Goal: Use online tool/utility: Utilize a website feature to perform a specific function

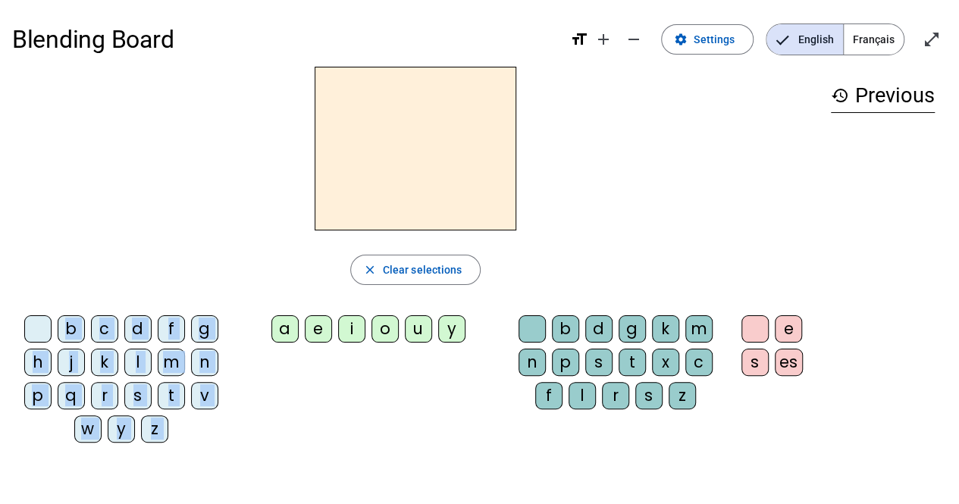
drag, startPoint x: 285, startPoint y: 338, endPoint x: 331, endPoint y: 181, distance: 163.6
click at [331, 181] on div "close Clear selections b c d f g h j k l m n p q r s t v w y z a e i o u y b d …" at bounding box center [415, 261] width 806 height 388
click at [293, 241] on div "close Clear selections b c d f g h j k l m n p q r s t v w y z a e i o u y b d …" at bounding box center [415, 261] width 806 height 388
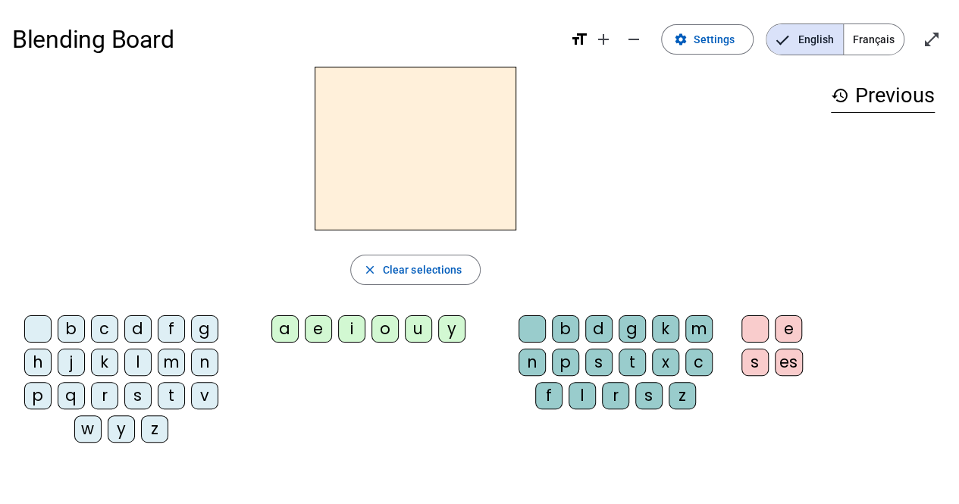
click at [870, 49] on span "Français" at bounding box center [874, 39] width 60 height 30
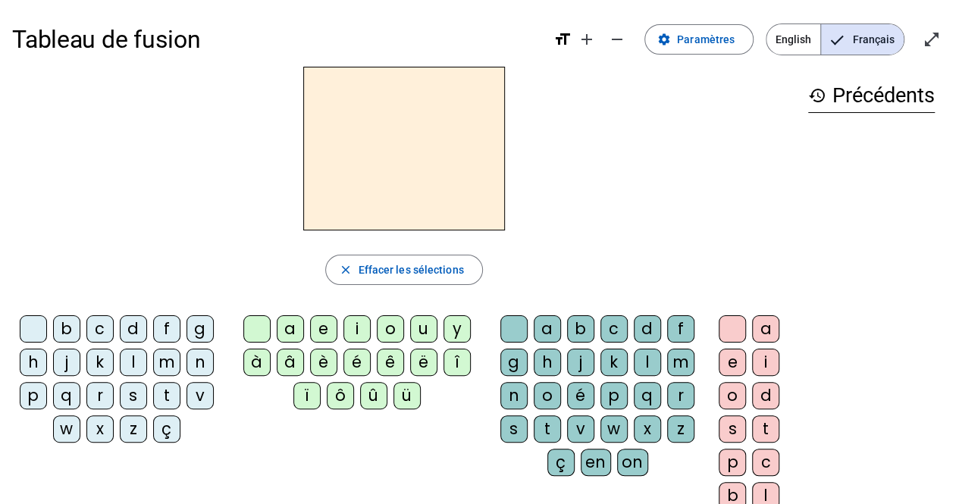
click at [800, 44] on span "English" at bounding box center [793, 39] width 54 height 30
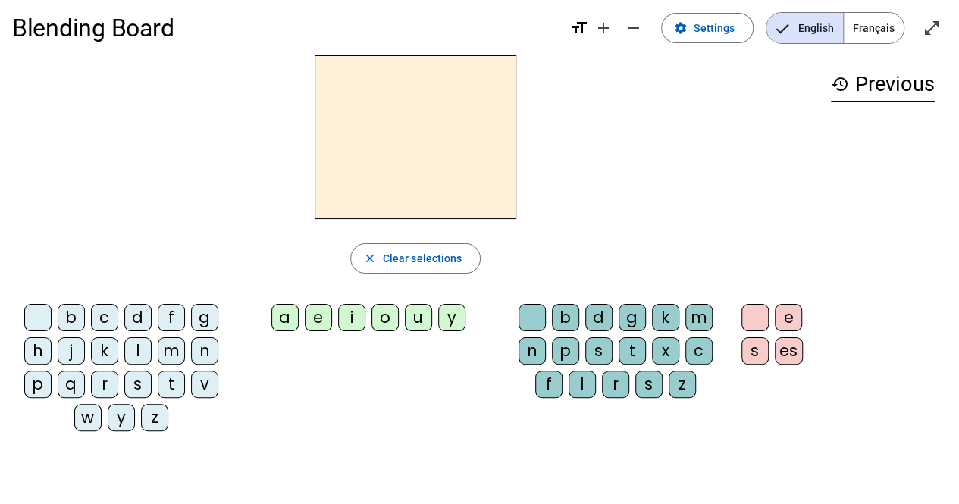
scroll to position [10, 0]
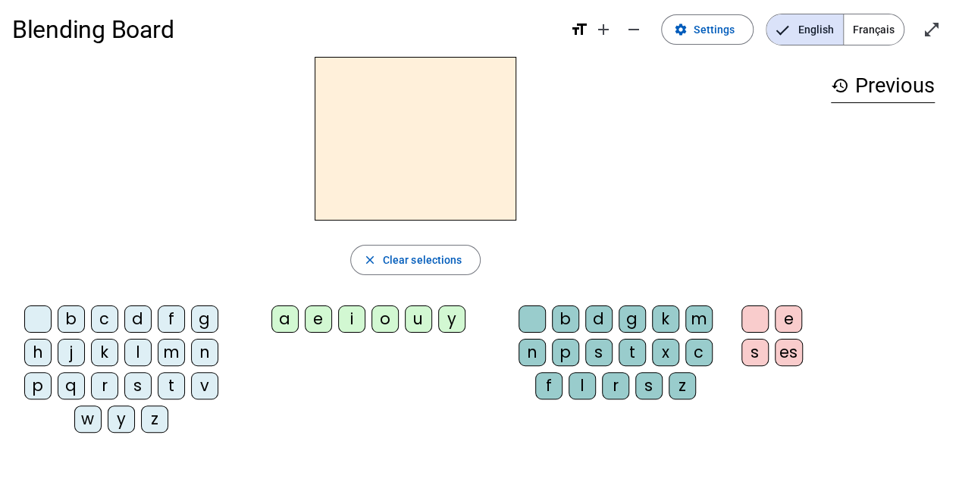
click at [75, 316] on div "b" at bounding box center [71, 318] width 27 height 27
click at [287, 319] on div "a" at bounding box center [284, 318] width 27 height 27
click at [589, 324] on div "d" at bounding box center [598, 318] width 27 height 27
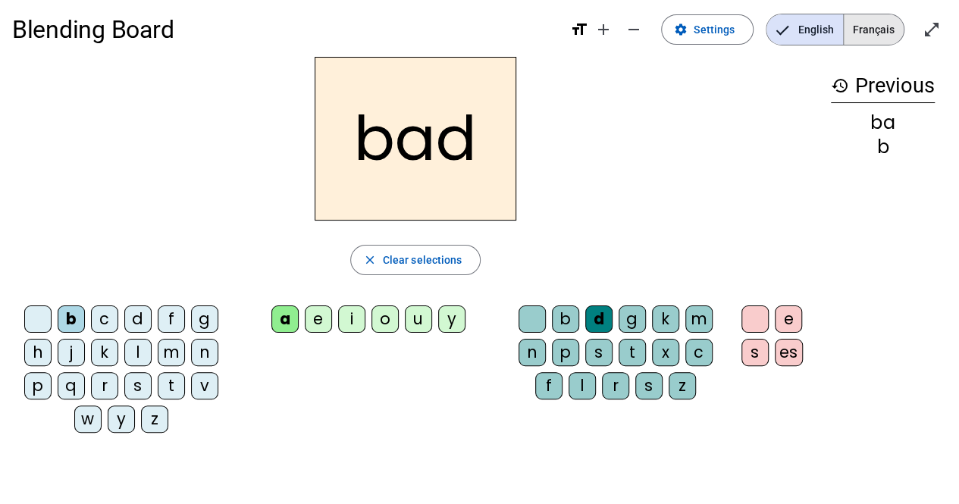
click at [860, 42] on span "Français" at bounding box center [874, 29] width 60 height 30
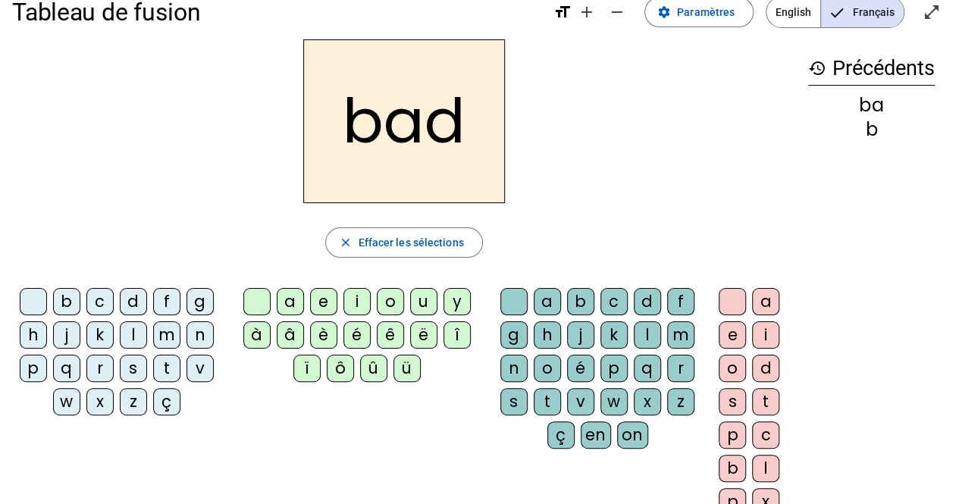
scroll to position [0, 0]
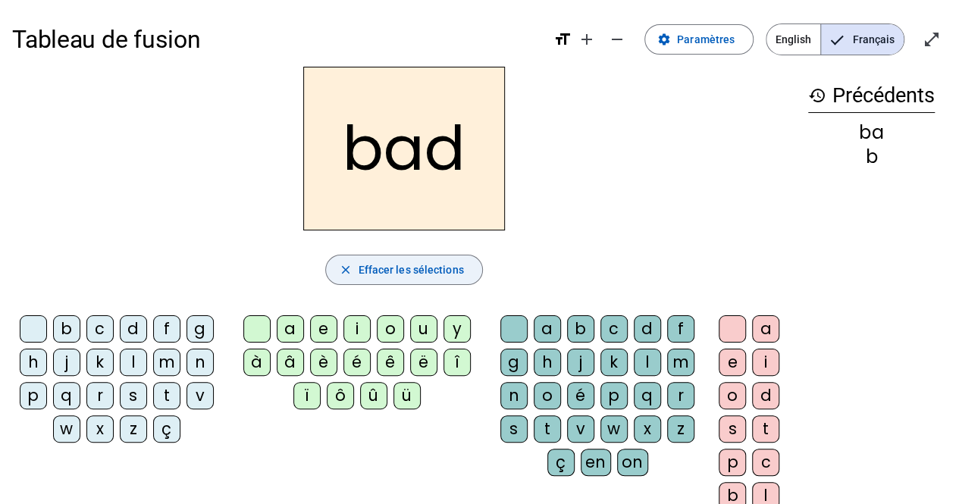
click at [399, 272] on span "Effacer les sélections" at bounding box center [410, 270] width 105 height 18
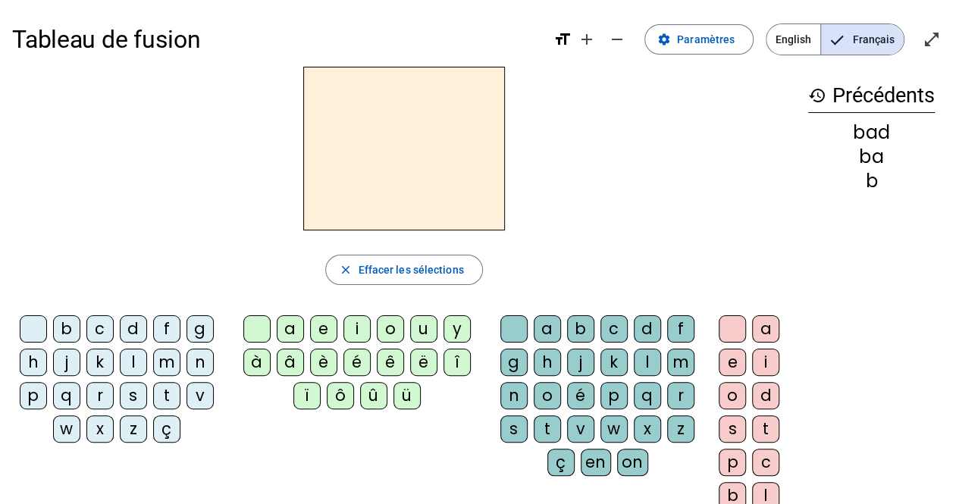
click at [164, 366] on div "m" at bounding box center [166, 362] width 27 height 27
click at [293, 330] on div "a" at bounding box center [290, 328] width 27 height 27
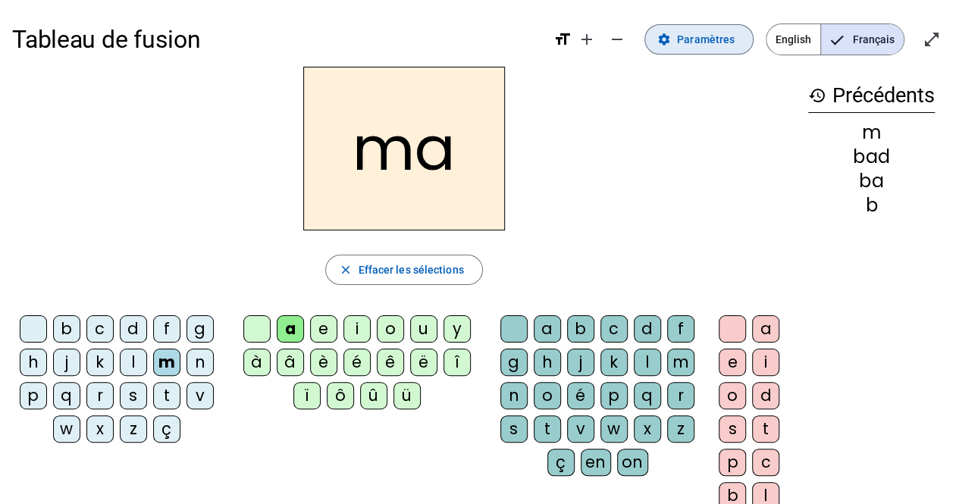
click at [669, 36] on mat-icon "settings" at bounding box center [664, 40] width 14 height 14
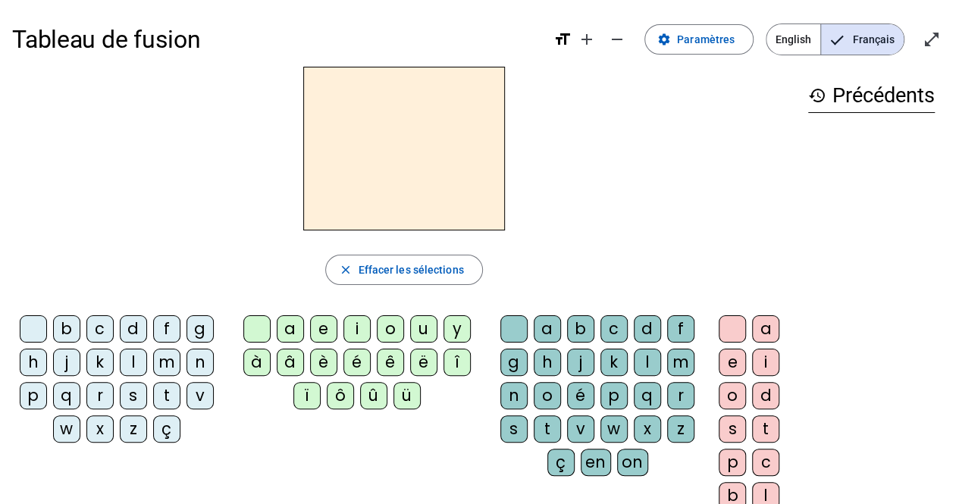
scroll to position [1, 0]
click at [591, 42] on mat-icon "add" at bounding box center [587, 39] width 18 height 18
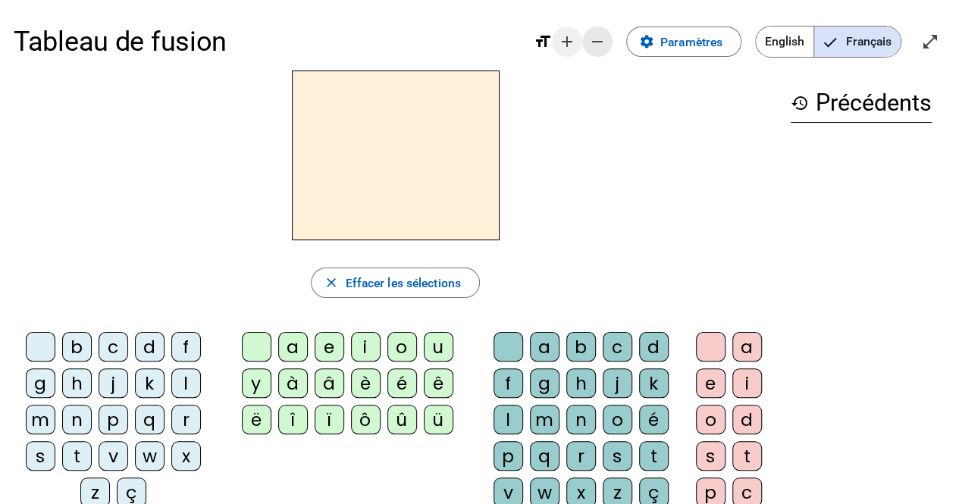
click at [600, 49] on mat-icon "remove" at bounding box center [597, 42] width 18 height 18
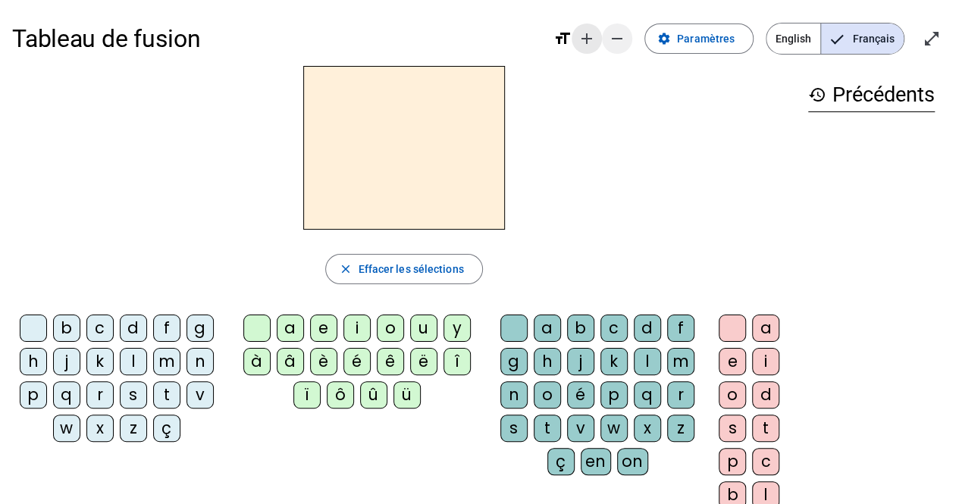
click at [575, 44] on span "Augmenter la taille de la police" at bounding box center [586, 38] width 36 height 36
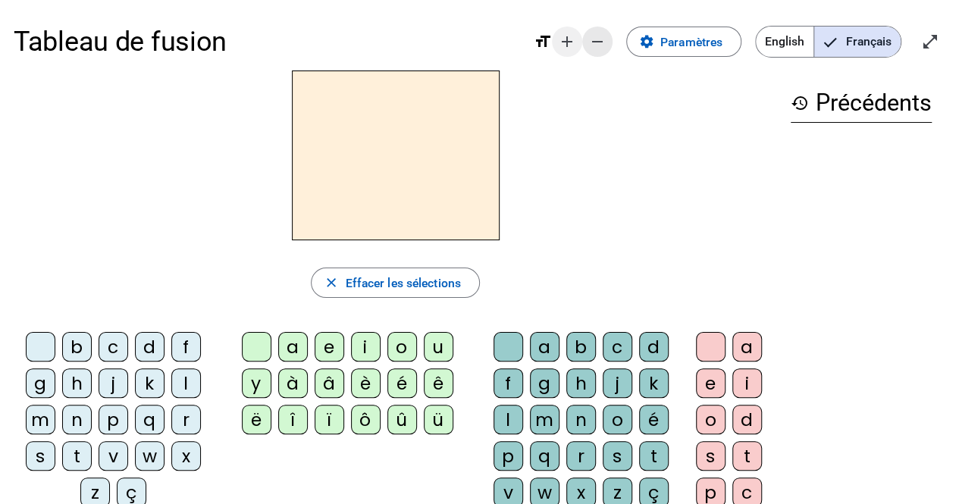
click at [594, 50] on span "Diminuer la taille de la police" at bounding box center [597, 41] width 36 height 36
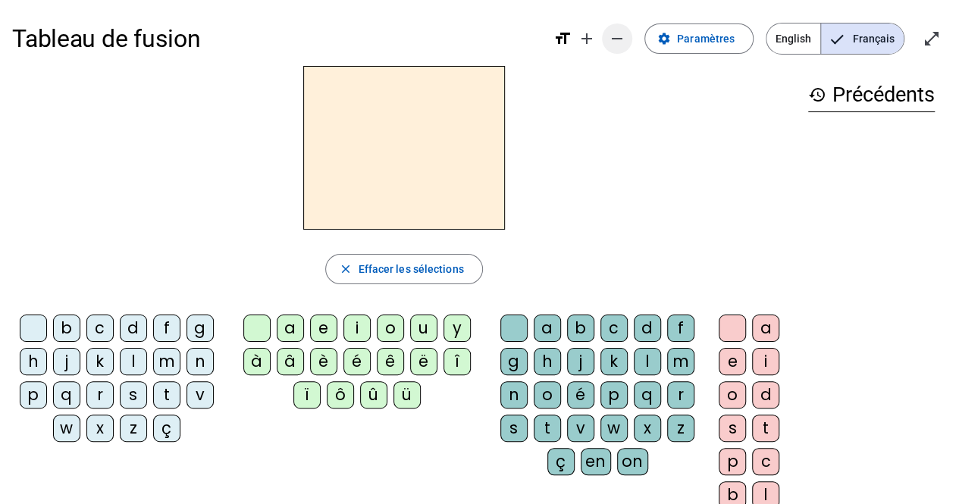
click at [578, 45] on span "Augmenter la taille de la police" at bounding box center [586, 38] width 36 height 36
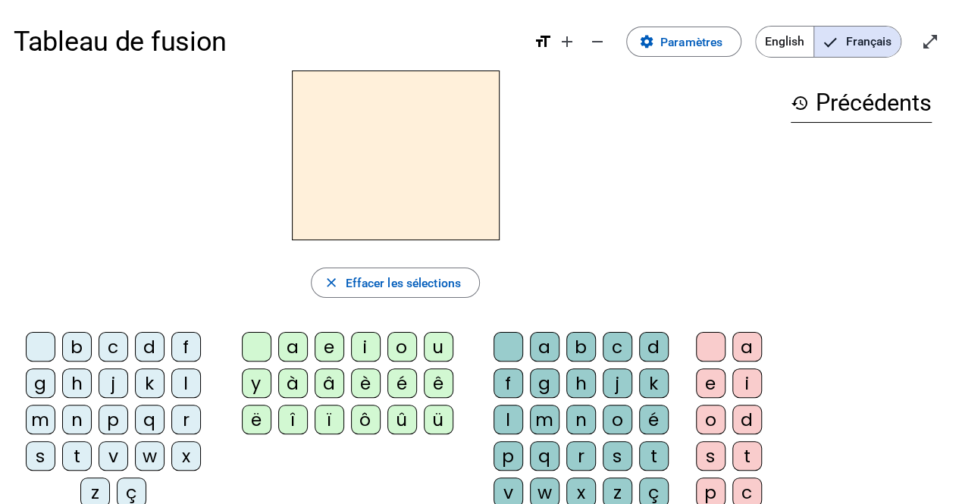
click at [149, 346] on div "d" at bounding box center [150, 347] width 30 height 30
click at [296, 355] on div "a" at bounding box center [293, 347] width 30 height 30
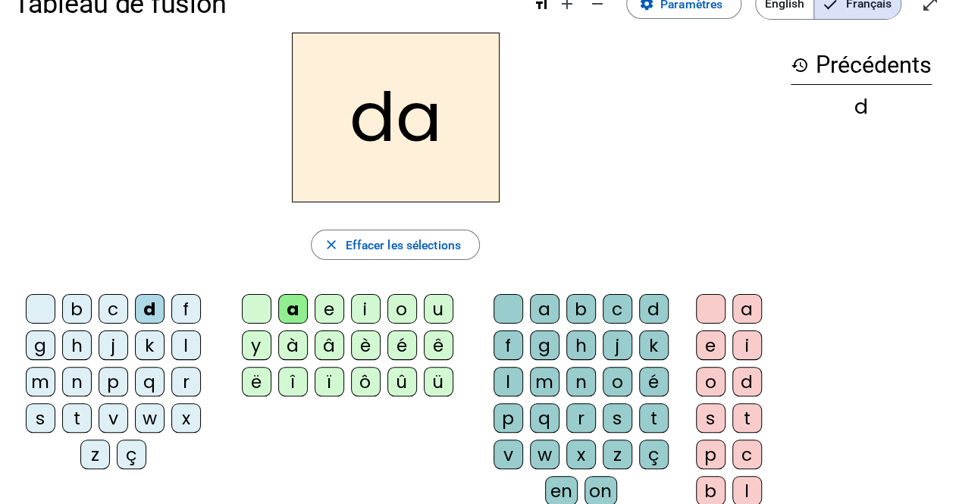
scroll to position [0, 0]
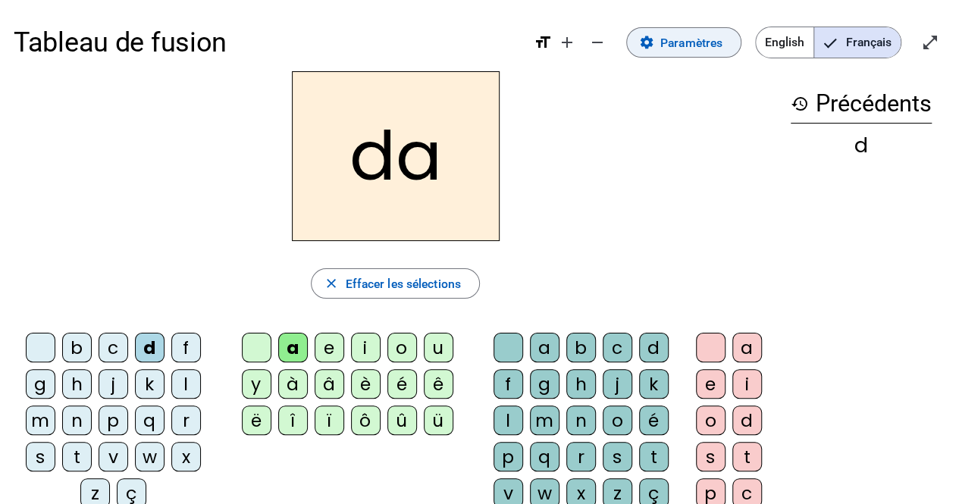
click at [672, 49] on span "Paramètres" at bounding box center [691, 43] width 62 height 20
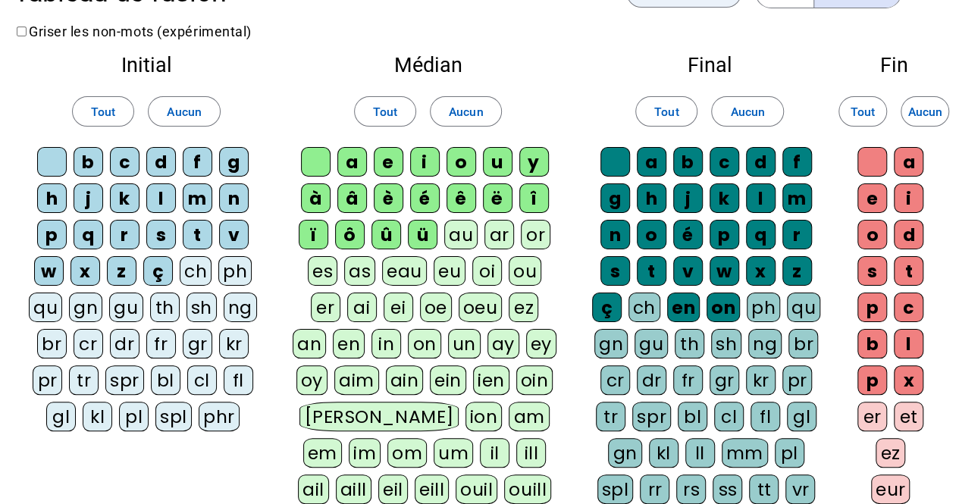
scroll to position [52, 0]
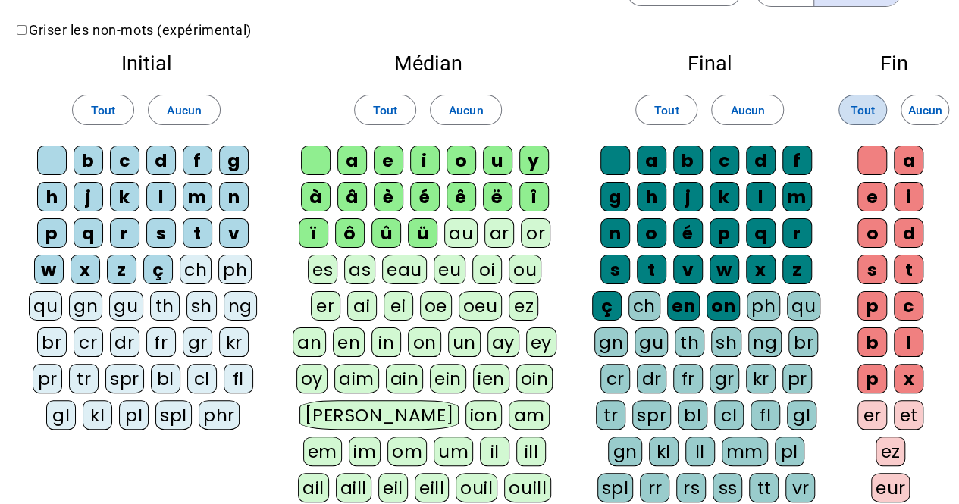
click at [861, 115] on span "Tout" at bounding box center [862, 110] width 24 height 20
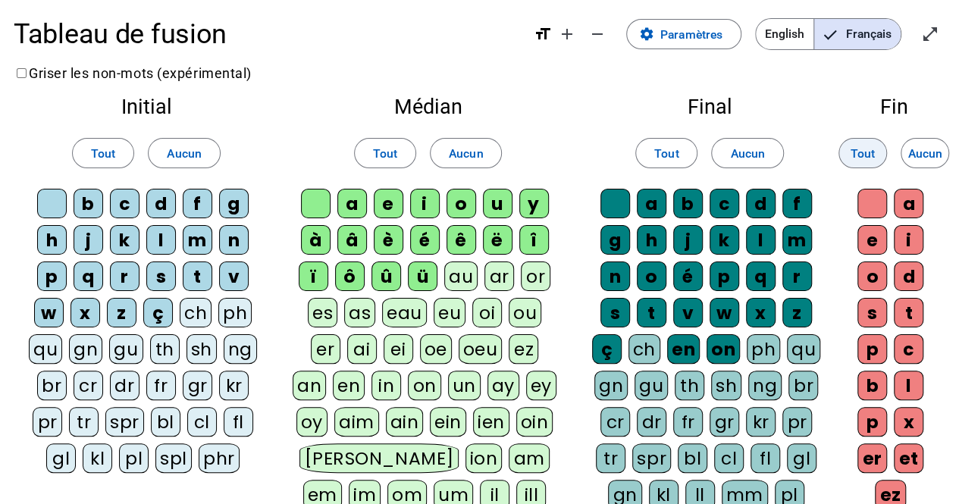
scroll to position [0, 0]
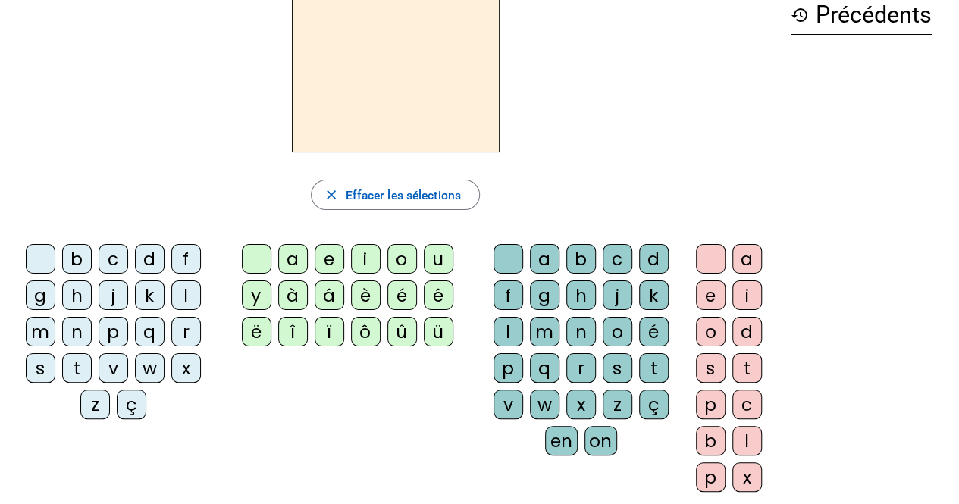
scroll to position [94, 0]
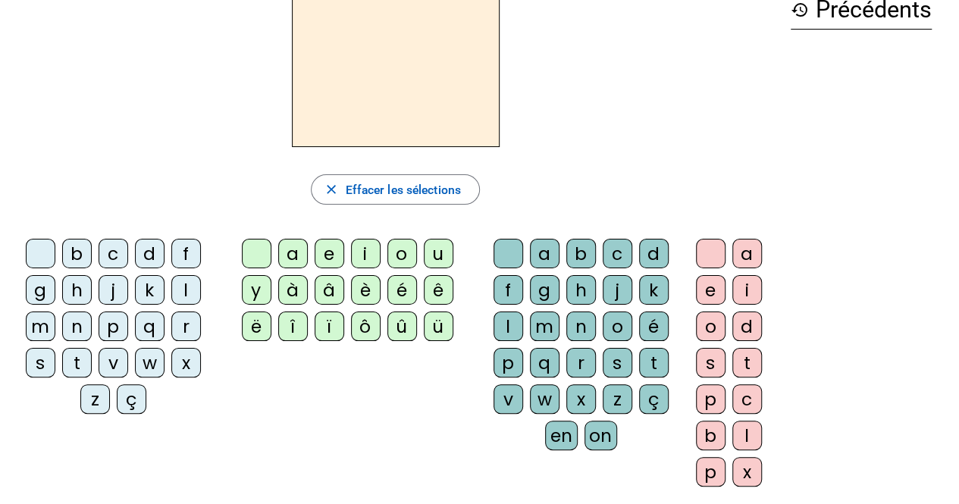
click at [734, 257] on div "a" at bounding box center [747, 254] width 30 height 30
click at [700, 288] on div "e" at bounding box center [711, 290] width 30 height 30
click at [745, 289] on div "i" at bounding box center [747, 290] width 30 height 30
click at [709, 329] on div "o" at bounding box center [711, 327] width 30 height 30
click at [748, 330] on div "d" at bounding box center [747, 327] width 30 height 30
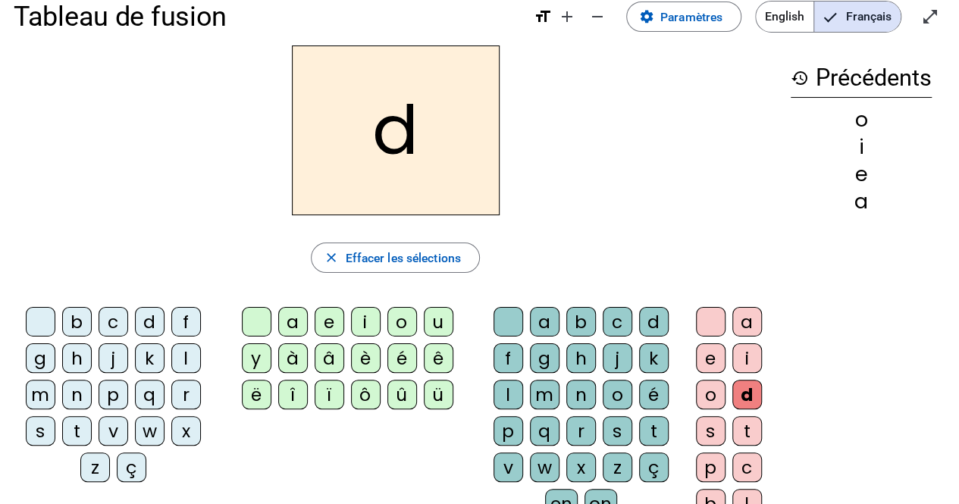
scroll to position [0, 0]
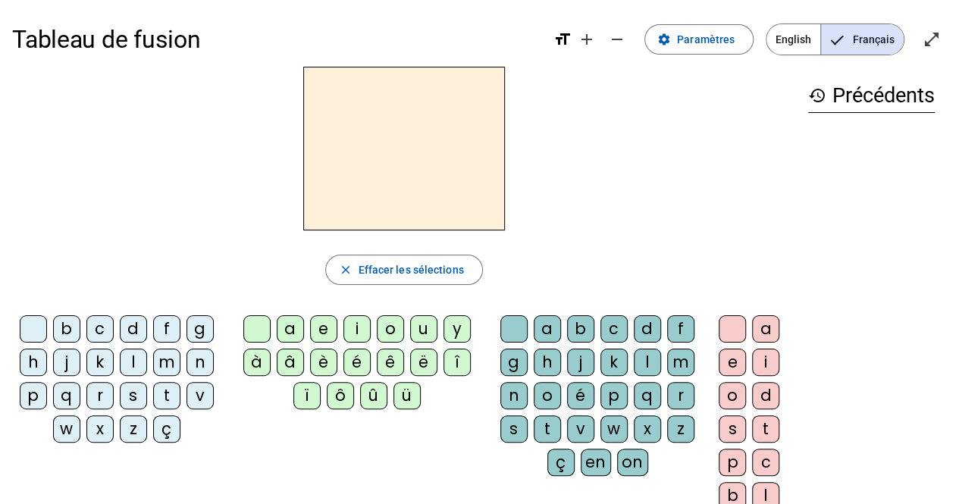
click at [800, 45] on span "English" at bounding box center [793, 39] width 54 height 30
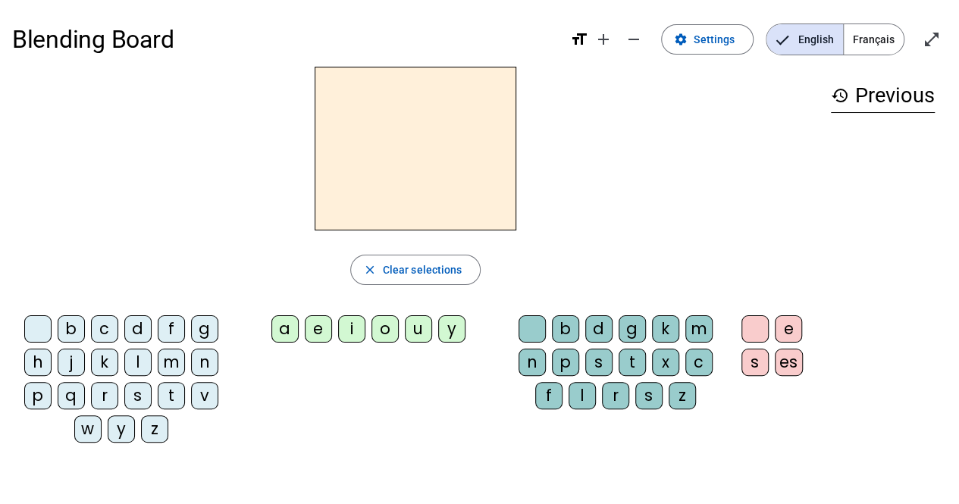
click at [383, 402] on div "b c d f g h j k l m n p q r s t v w y z a e i o u y b d g k m n p s t x c f l r…" at bounding box center [415, 382] width 806 height 146
click at [709, 48] on span "Settings" at bounding box center [714, 39] width 41 height 18
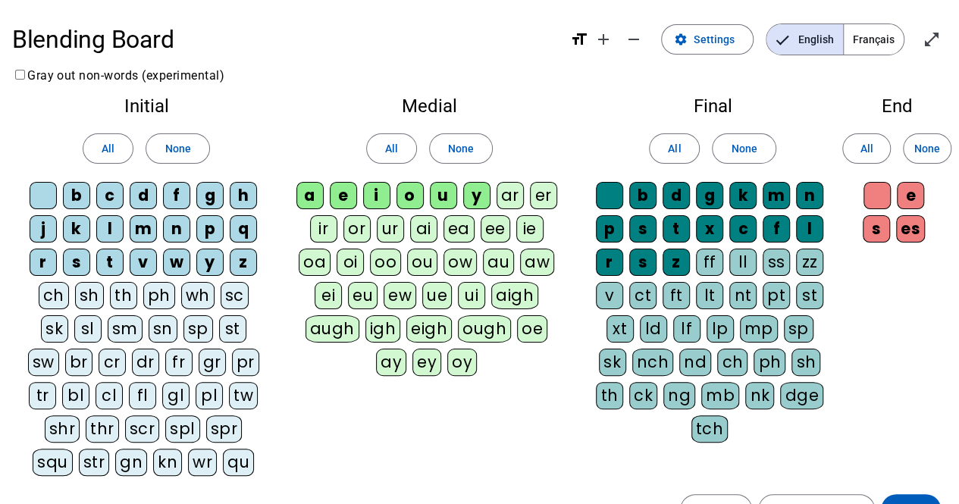
click at [876, 47] on span "Français" at bounding box center [874, 39] width 60 height 30
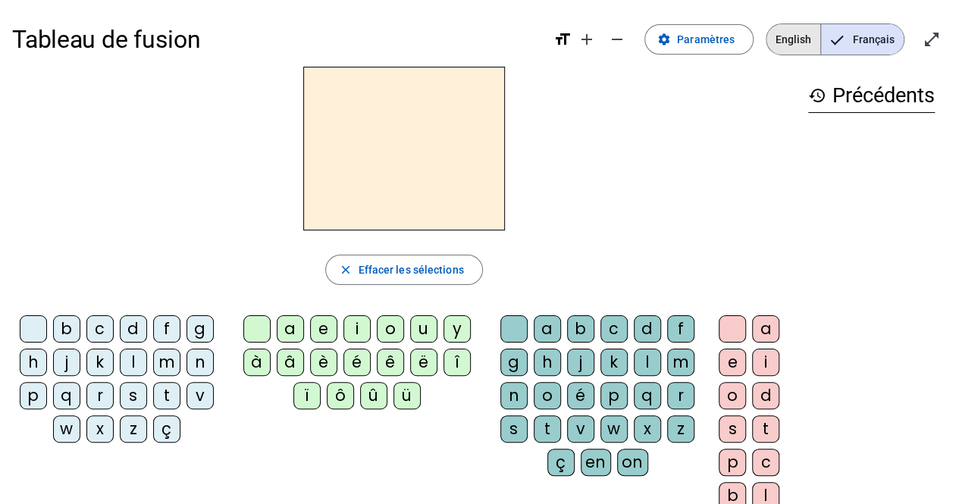
click at [794, 33] on span "English" at bounding box center [793, 39] width 54 height 30
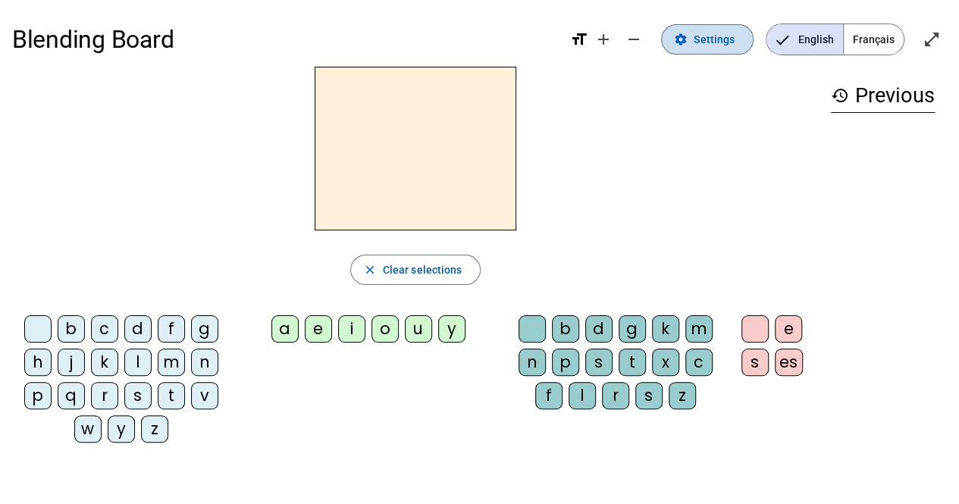
click at [714, 36] on span "Settings" at bounding box center [714, 39] width 41 height 18
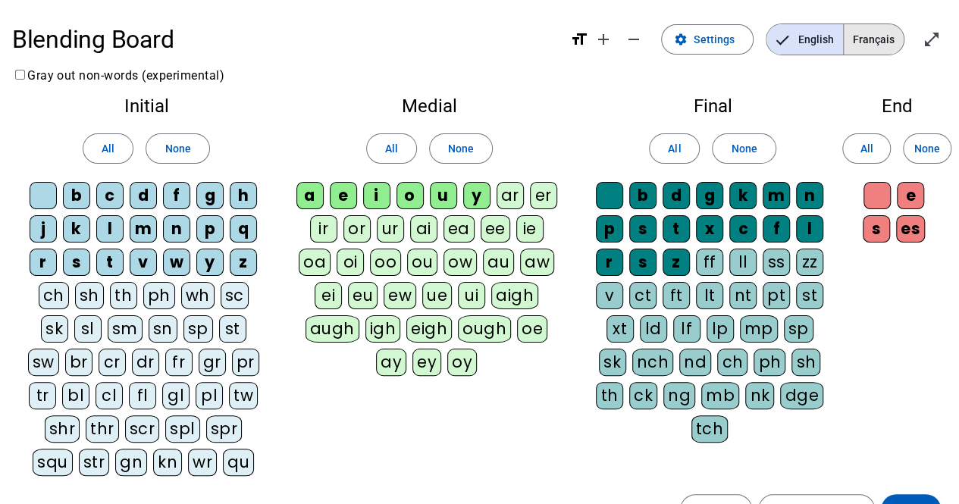
click at [870, 45] on span "Français" at bounding box center [874, 39] width 60 height 30
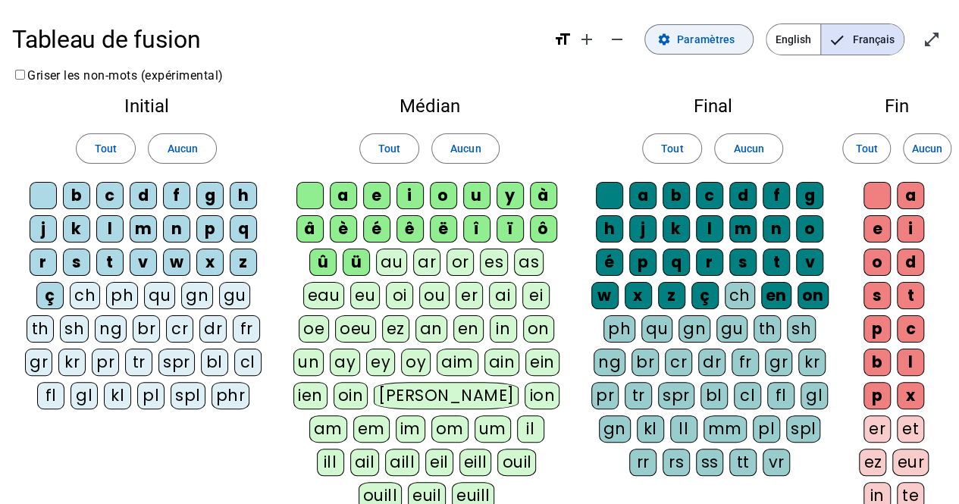
click at [722, 40] on span "Paramètres" at bounding box center [706, 39] width 58 height 18
click at [719, 39] on span "Paramètres" at bounding box center [706, 39] width 58 height 18
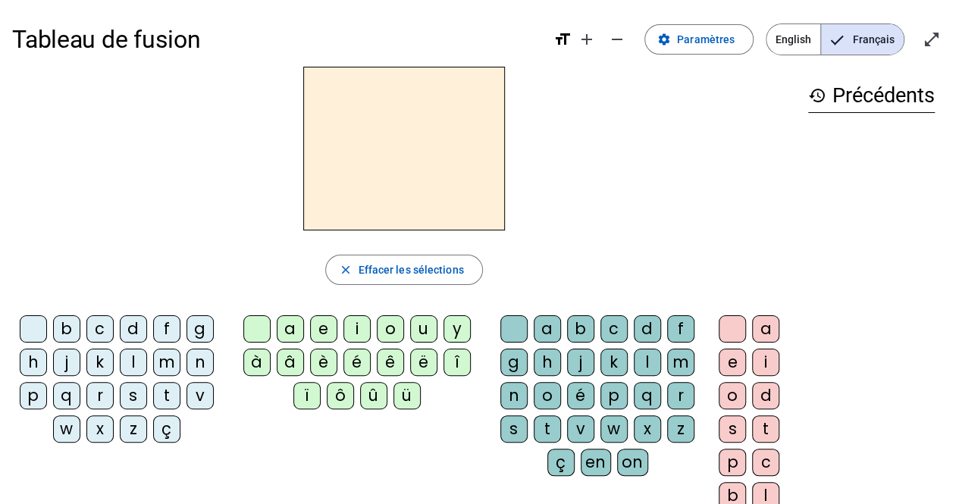
click at [133, 331] on div "d" at bounding box center [133, 328] width 27 height 27
click at [325, 329] on div "e" at bounding box center [323, 328] width 27 height 27
click at [517, 396] on div "n" at bounding box center [513, 395] width 27 height 27
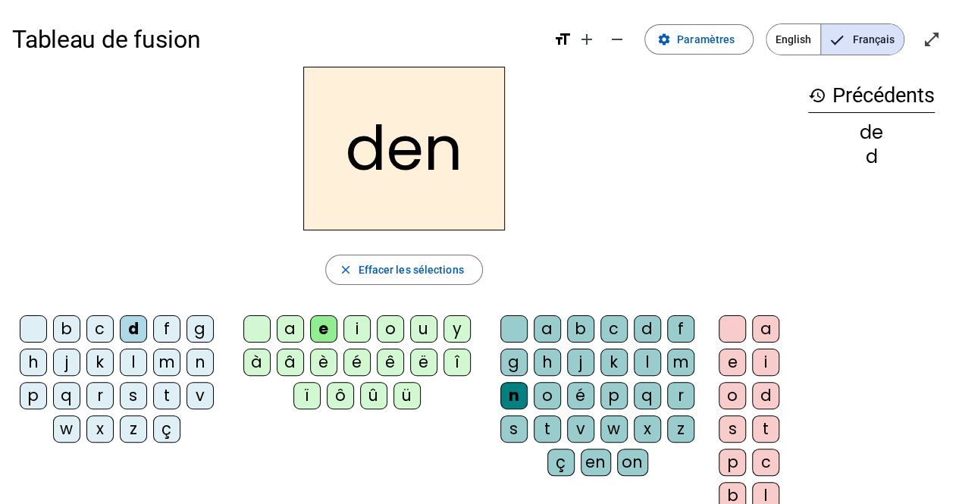
click at [134, 330] on div "d" at bounding box center [133, 328] width 27 height 27
click at [391, 274] on span "Effacer les sélections" at bounding box center [410, 270] width 105 height 18
